Goal: Transaction & Acquisition: Obtain resource

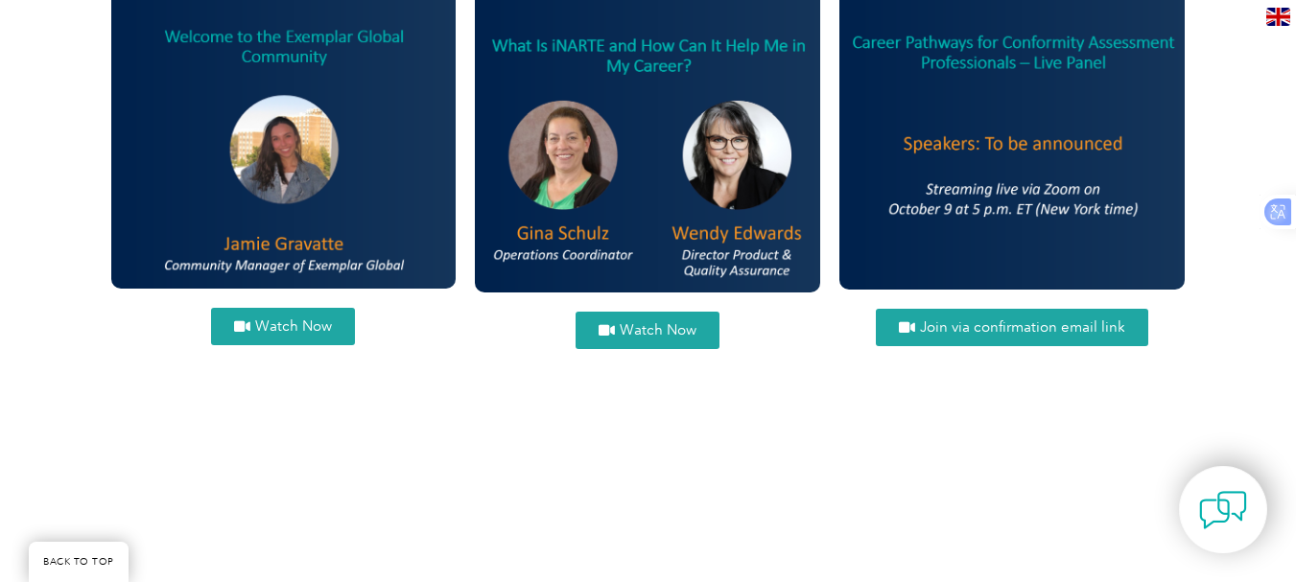
scroll to position [2495, 0]
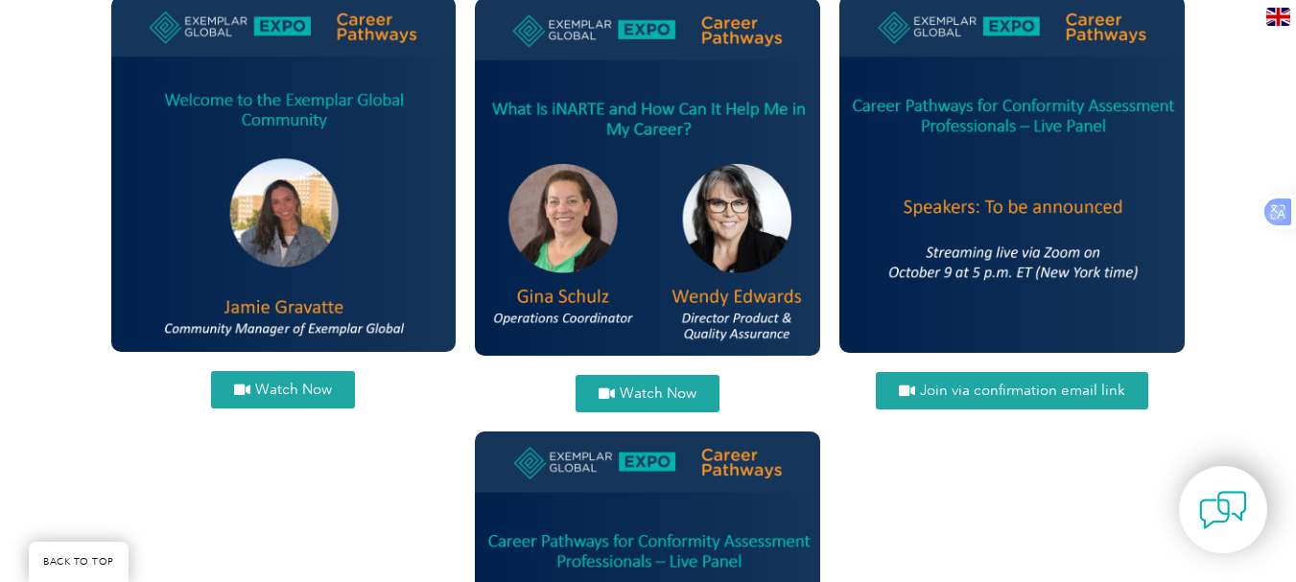
click at [303, 384] on span "Watch Now" at bounding box center [293, 390] width 77 height 14
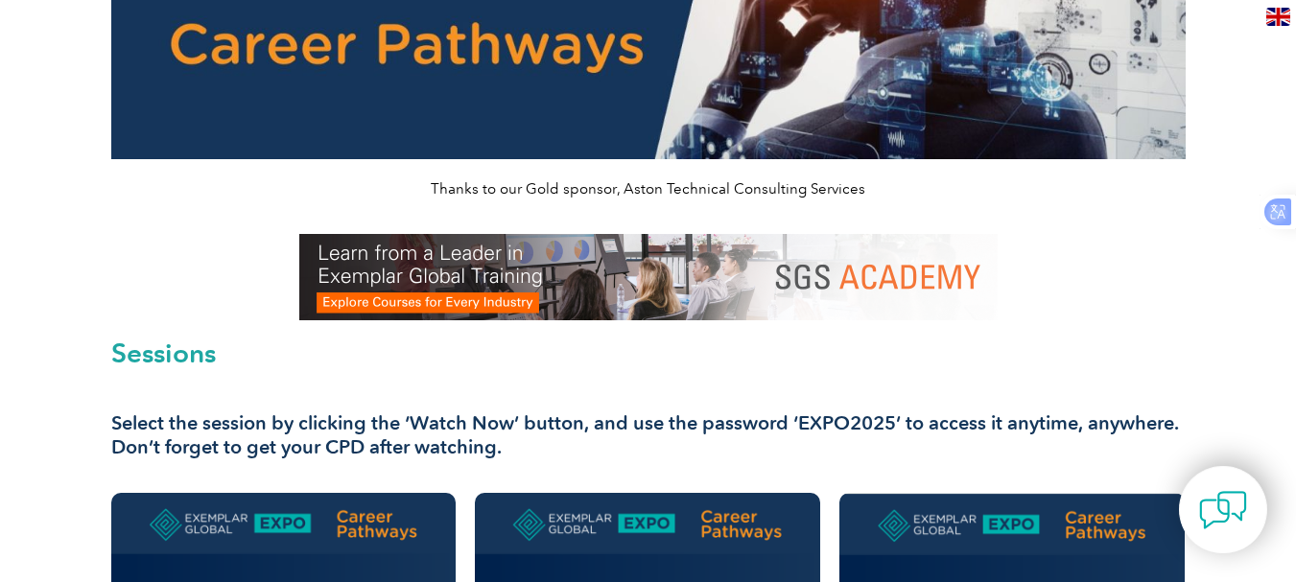
scroll to position [0, 0]
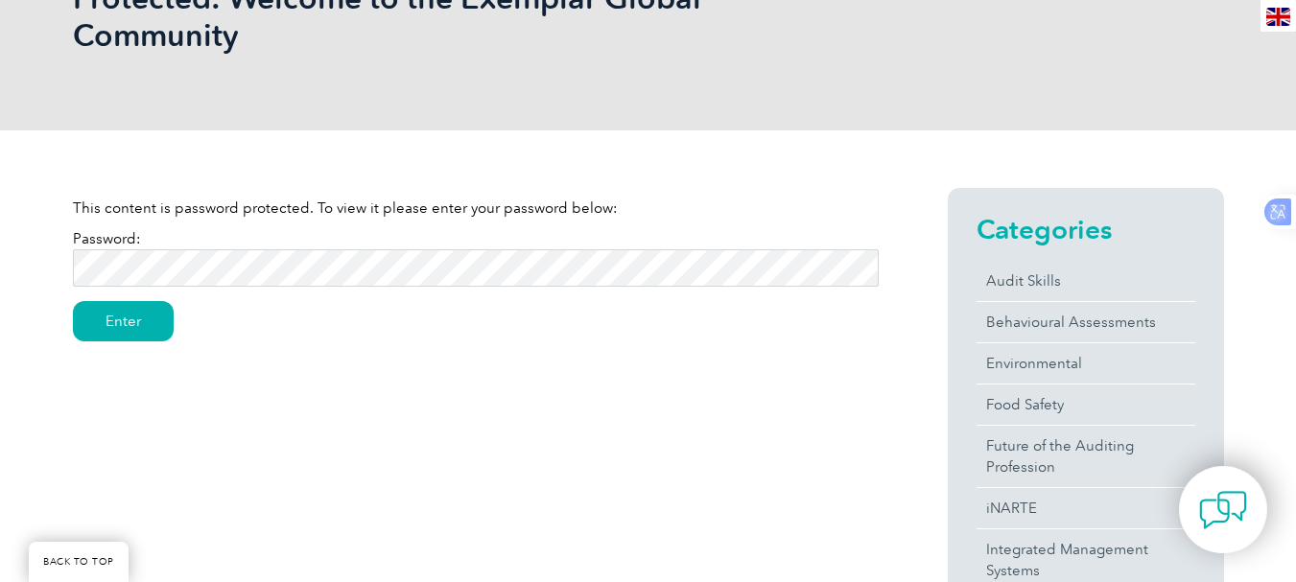
scroll to position [395, 0]
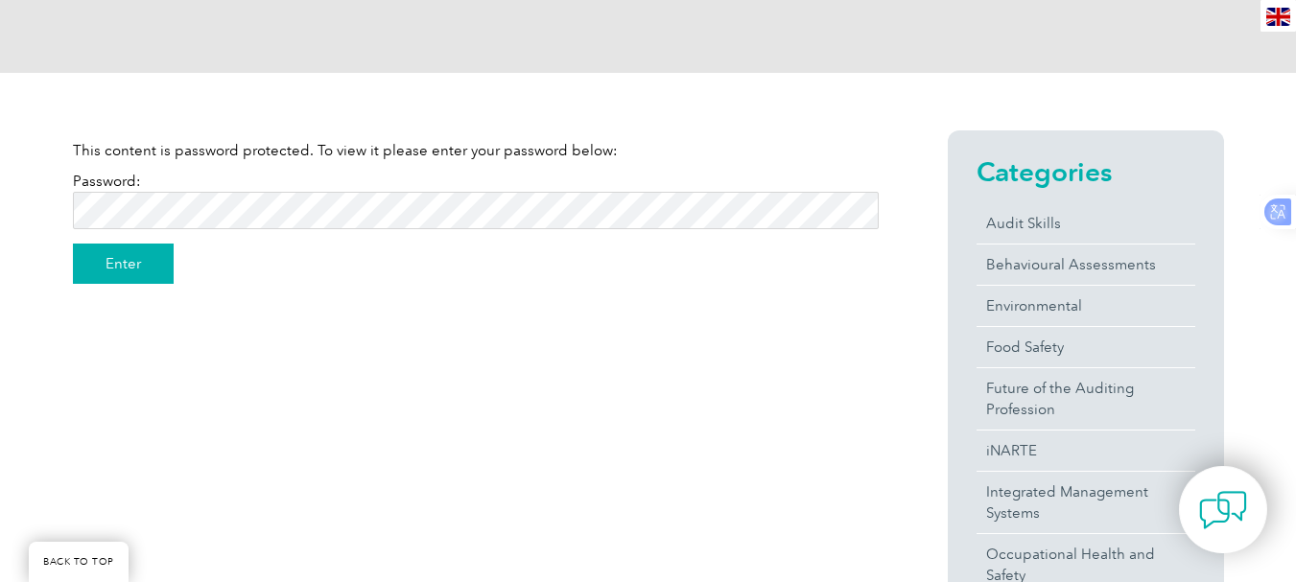
click at [109, 267] on input "Enter" at bounding box center [123, 264] width 101 height 40
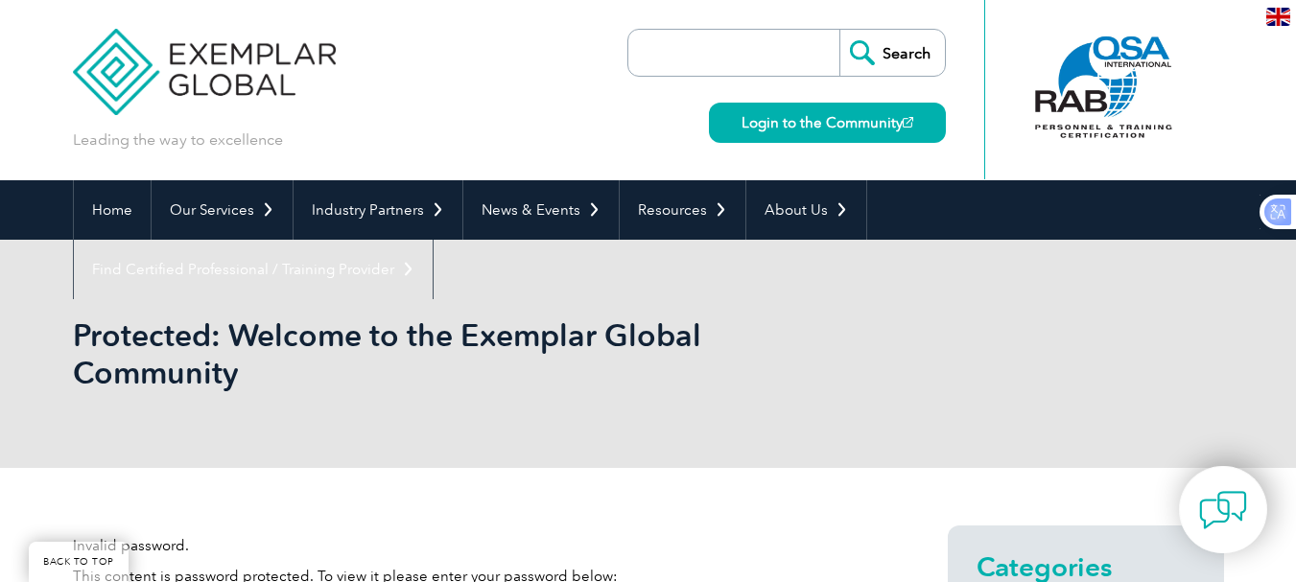
scroll to position [281, 0]
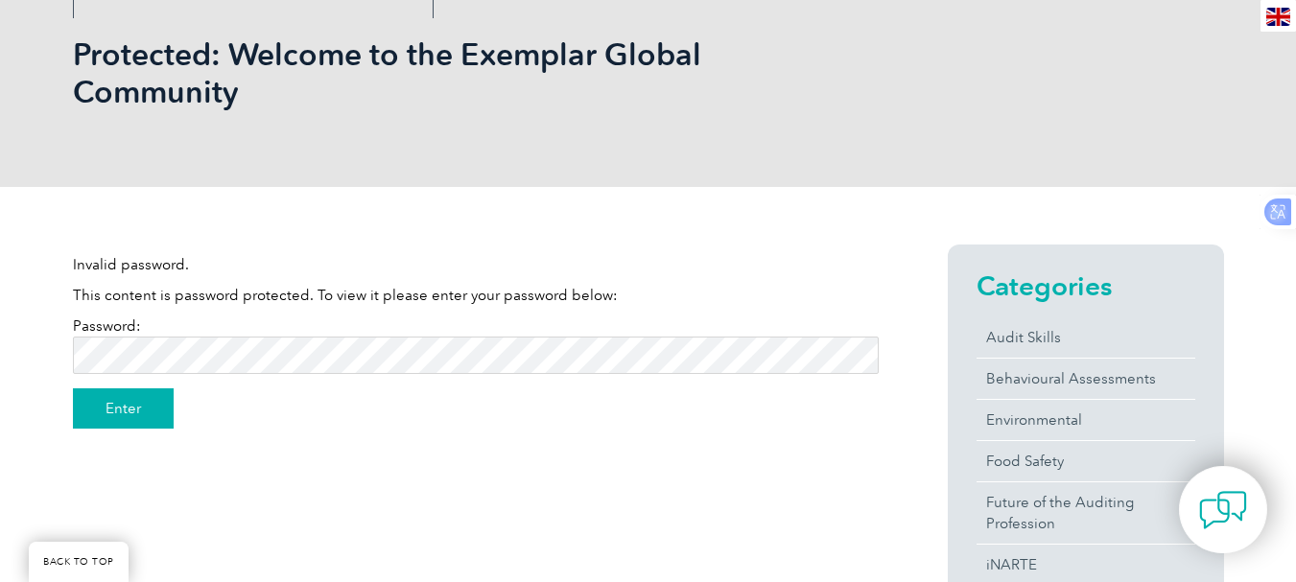
click at [133, 405] on input "Enter" at bounding box center [123, 409] width 101 height 40
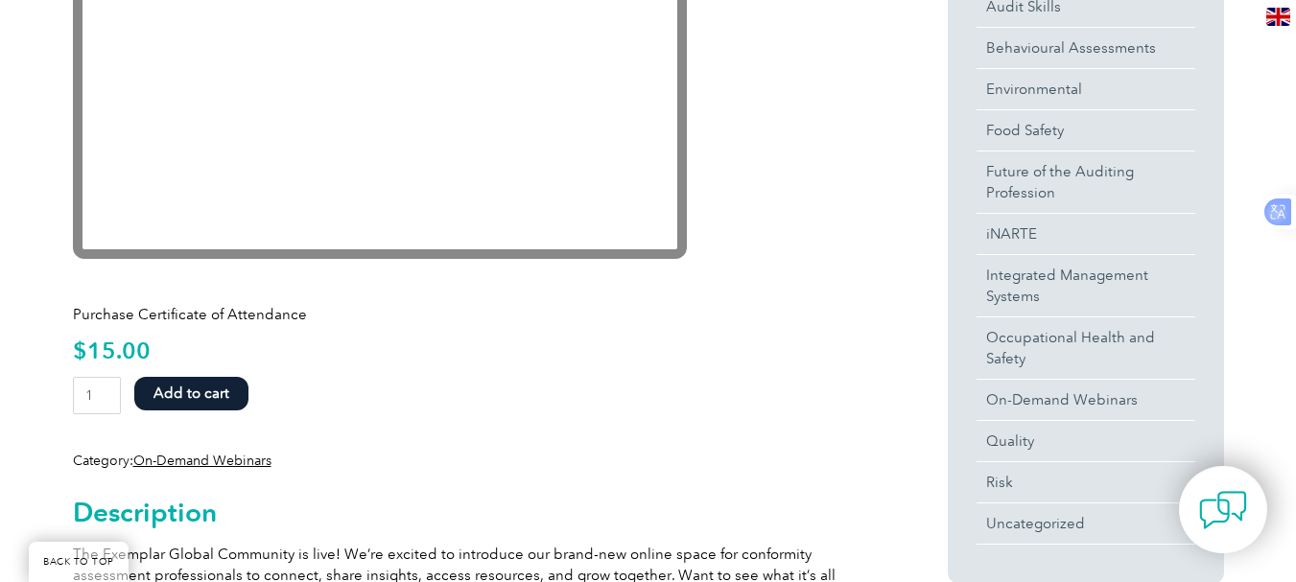
scroll to position [526, 0]
